Goal: Transaction & Acquisition: Purchase product/service

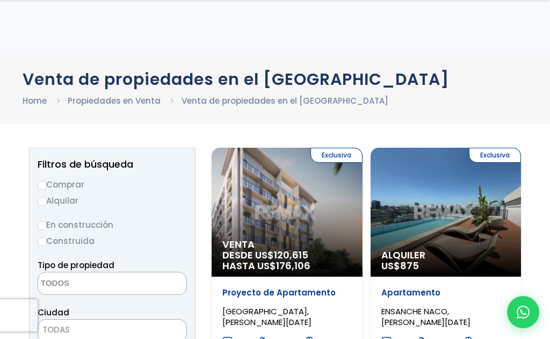
select select
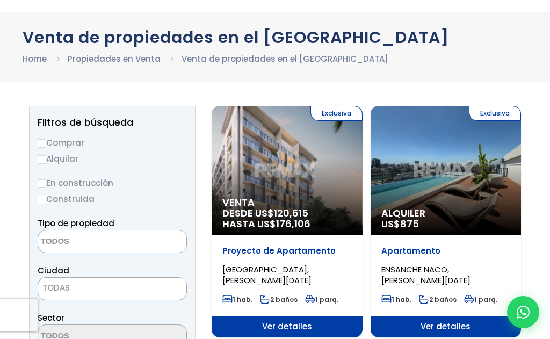
scroll to position [43, 0]
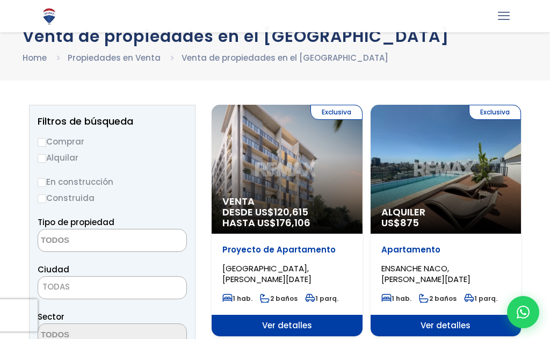
click at [48, 140] on label "Comprar" at bounding box center [112, 141] width 149 height 13
click at [46, 140] on input "Comprar" at bounding box center [42, 142] width 9 height 9
radio input "true"
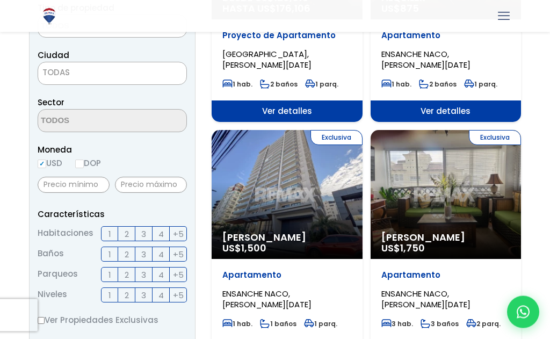
scroll to position [263, 0]
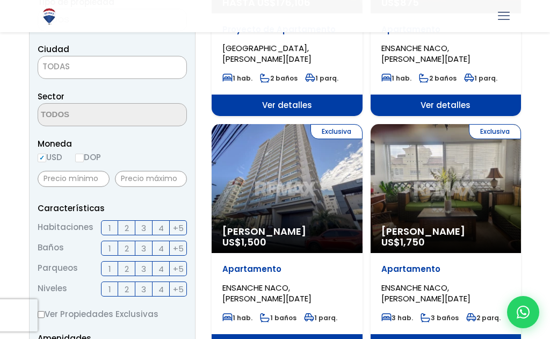
click at [143, 230] on span "3" at bounding box center [143, 227] width 5 height 13
click at [0, 0] on input "3" at bounding box center [0, 0] width 0 height 0
click at [162, 225] on span "4" at bounding box center [160, 227] width 5 height 13
click at [0, 0] on input "4" at bounding box center [0, 0] width 0 height 0
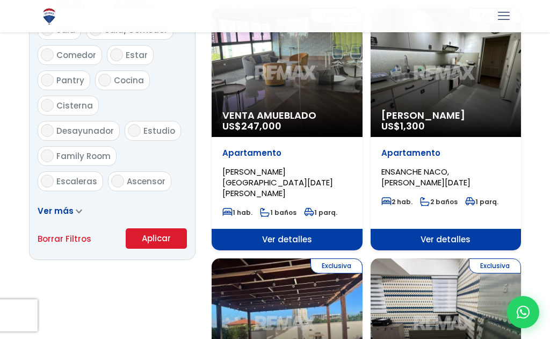
scroll to position [620, 0]
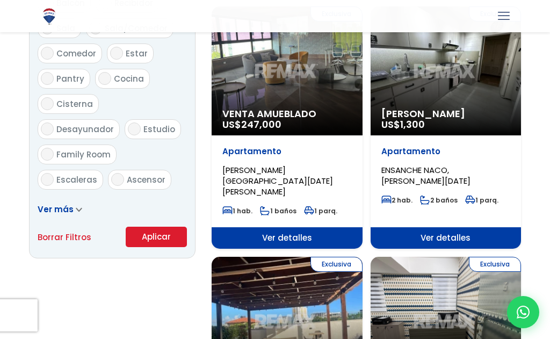
click at [76, 212] on span at bounding box center [79, 208] width 6 height 11
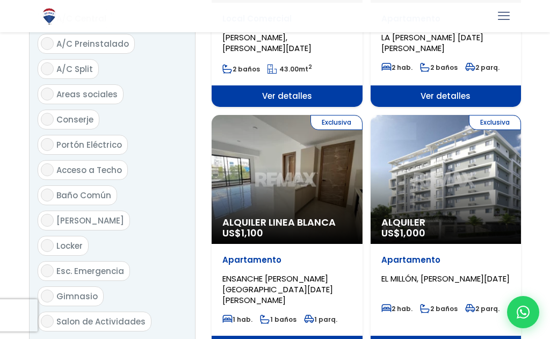
scroll to position [1252, 0]
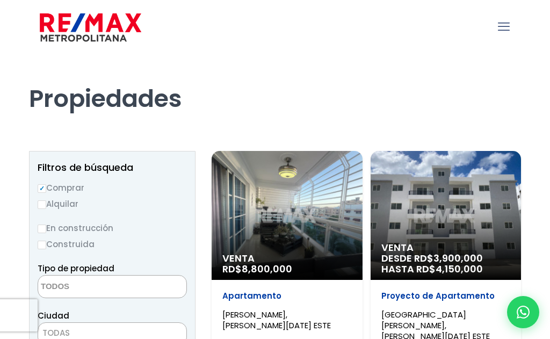
select select
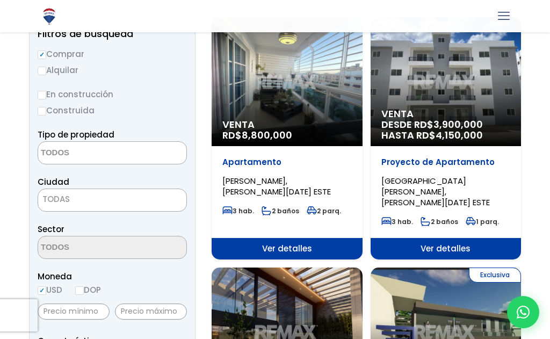
scroll to position [138, 0]
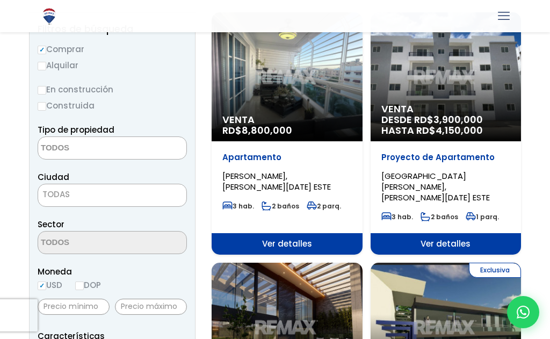
click at [123, 197] on span "TODAS" at bounding box center [112, 194] width 148 height 15
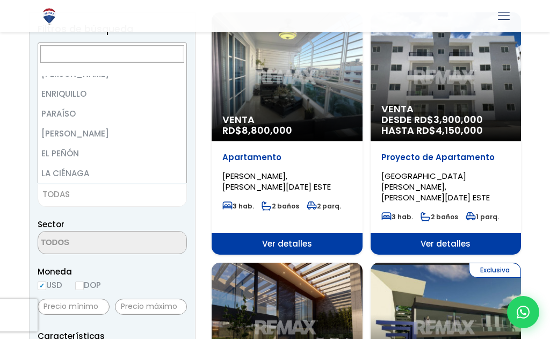
scroll to position [412, 0]
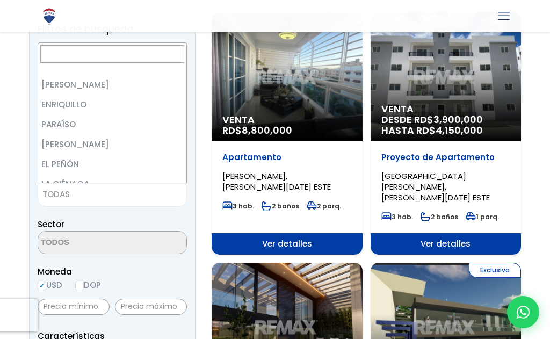
select select "20"
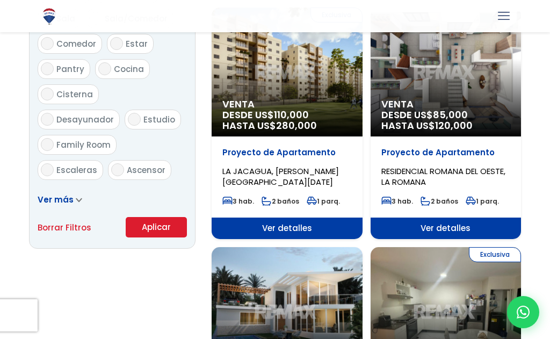
scroll to position [639, 0]
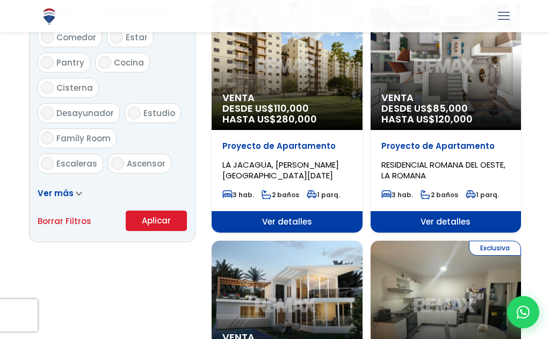
click at [173, 219] on button "Aplicar" at bounding box center [156, 220] width 61 height 20
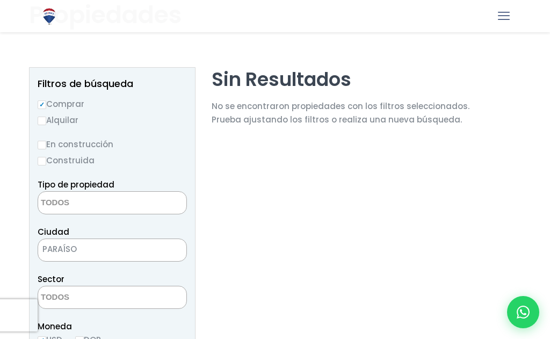
scroll to position [84, 0]
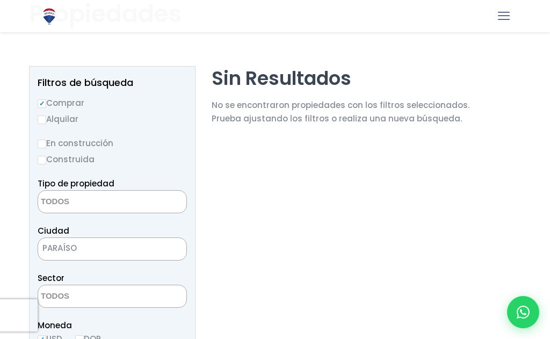
click at [135, 203] on textarea "Search" at bounding box center [90, 202] width 104 height 23
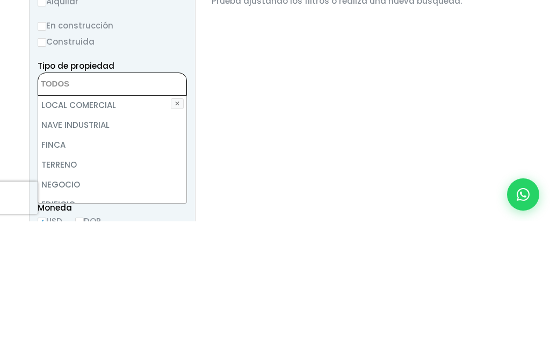
scroll to position [41, 0]
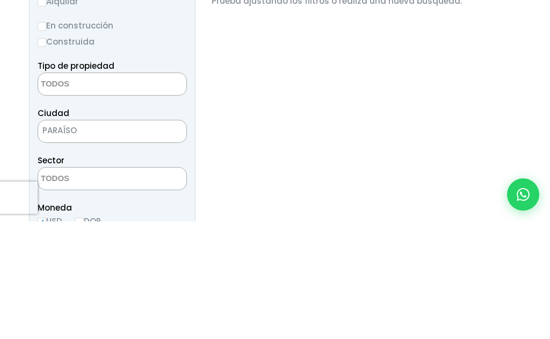
scroll to position [202, 0]
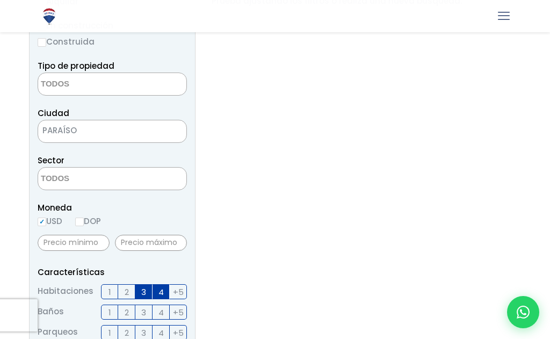
click at [159, 87] on span at bounding box center [112, 83] width 149 height 23
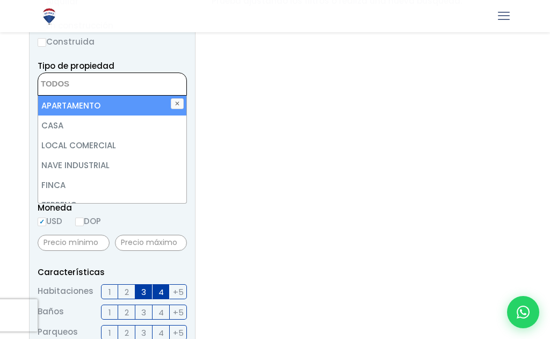
scroll to position [0, 0]
click at [173, 110] on li "APARTAMENTO" at bounding box center [112, 106] width 148 height 20
select select "apartment"
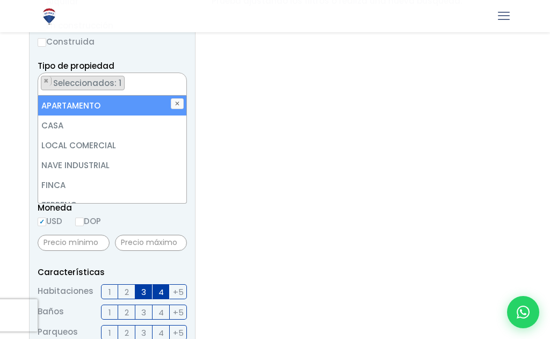
click at [179, 104] on button "✕" at bounding box center [177, 103] width 13 height 11
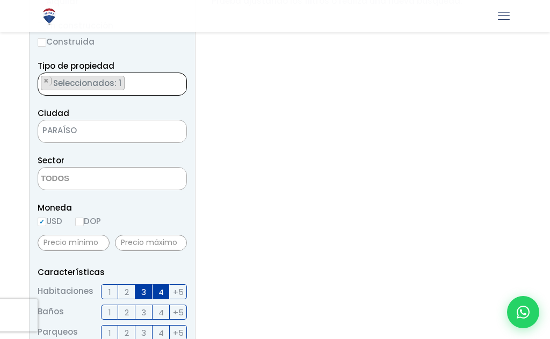
click at [163, 89] on ul "× Seleccionados: 1" at bounding box center [105, 84] width 135 height 23
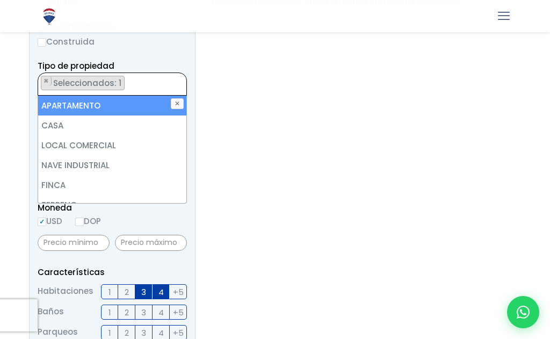
click at [108, 110] on li "APARTAMENTO" at bounding box center [112, 106] width 148 height 20
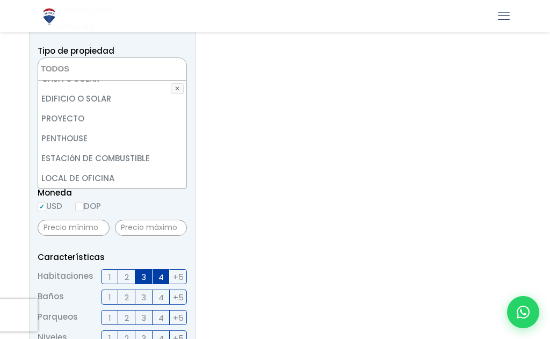
scroll to position [210, 0]
click at [98, 136] on li "PENTHOUSE" at bounding box center [112, 138] width 148 height 20
select select "penthouse"
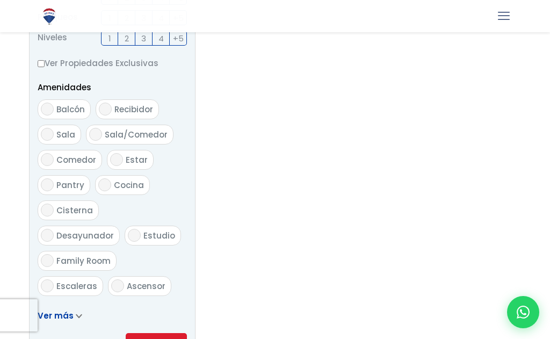
scroll to position [527, 0]
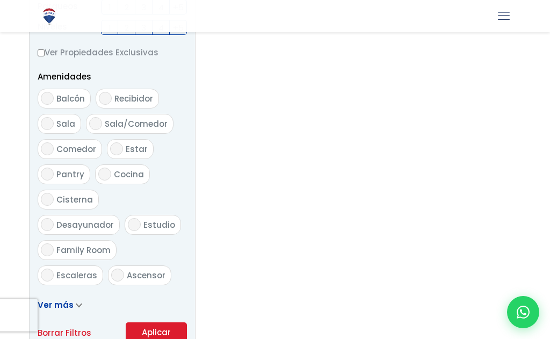
click at [164, 328] on button "Aplicar" at bounding box center [156, 332] width 61 height 20
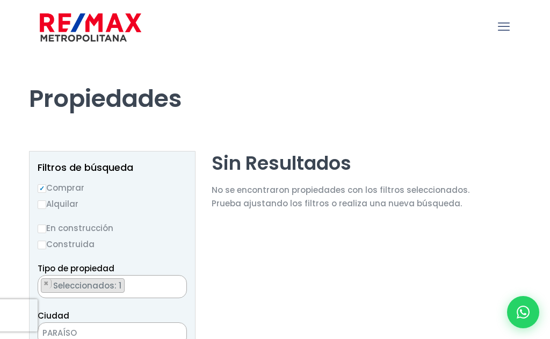
select select "penthouse"
select select
